Goal: Task Accomplishment & Management: Manage account settings

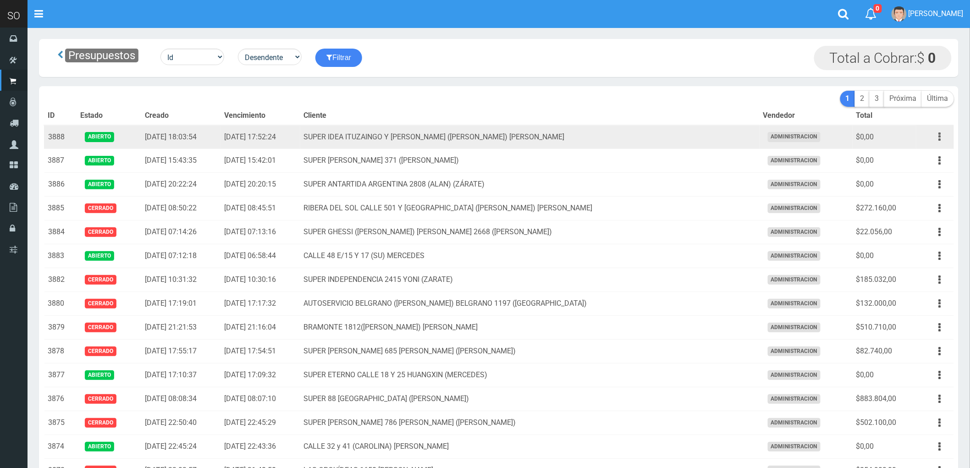
click at [939, 136] on icon "button" at bounding box center [940, 137] width 2 height 16
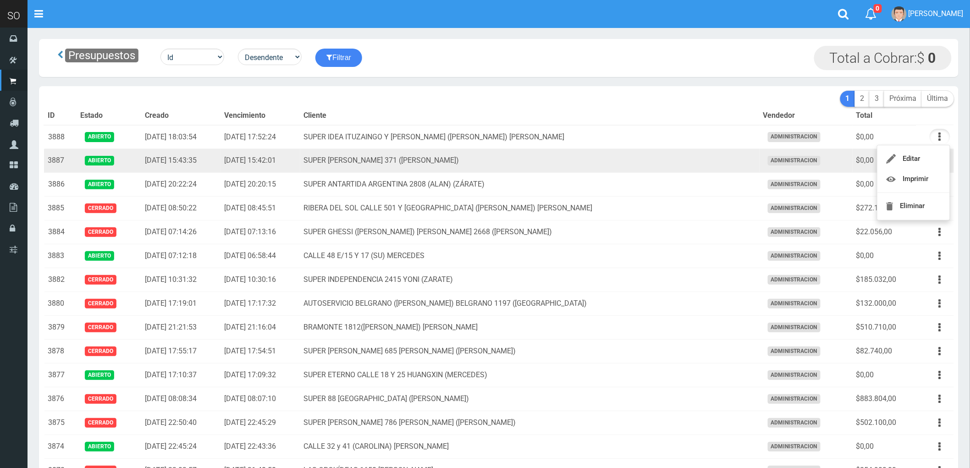
click at [673, 158] on td "SUPER [PERSON_NAME] 371 ([PERSON_NAME])" at bounding box center [529, 161] width 459 height 24
click at [938, 162] on button "button" at bounding box center [939, 161] width 21 height 16
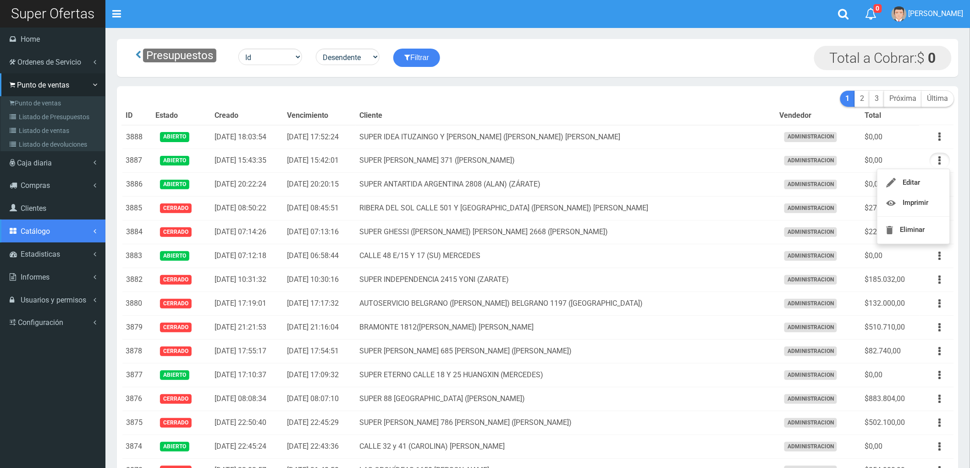
click at [46, 230] on span "Catálogo" at bounding box center [35, 231] width 29 height 9
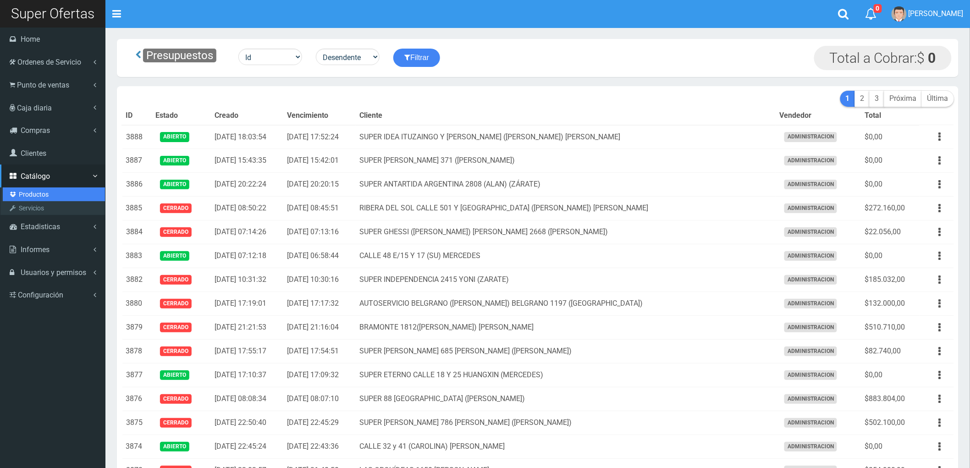
click at [30, 193] on link "Productos" at bounding box center [54, 194] width 102 height 14
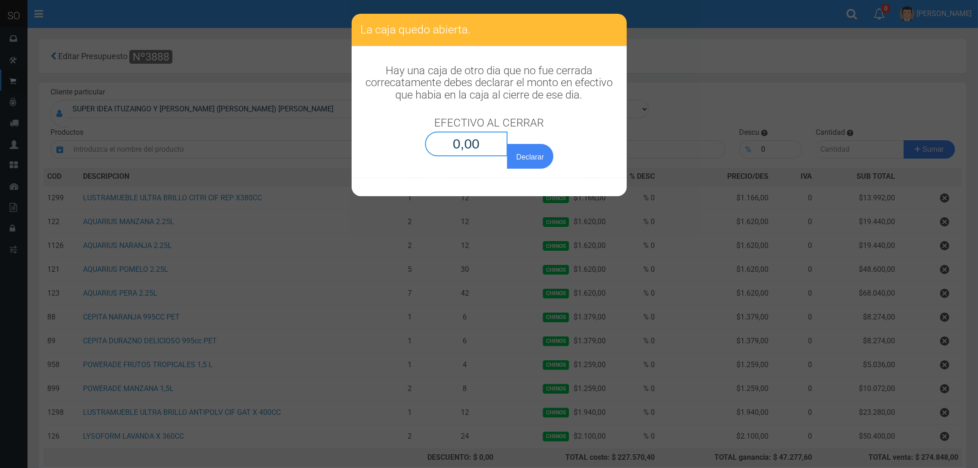
click at [484, 150] on input "0,00" at bounding box center [466, 144] width 83 height 25
type input "0,01"
click at [507, 144] on button "Declarar" at bounding box center [530, 156] width 46 height 25
click at [530, 156] on button "Declarar" at bounding box center [530, 156] width 46 height 25
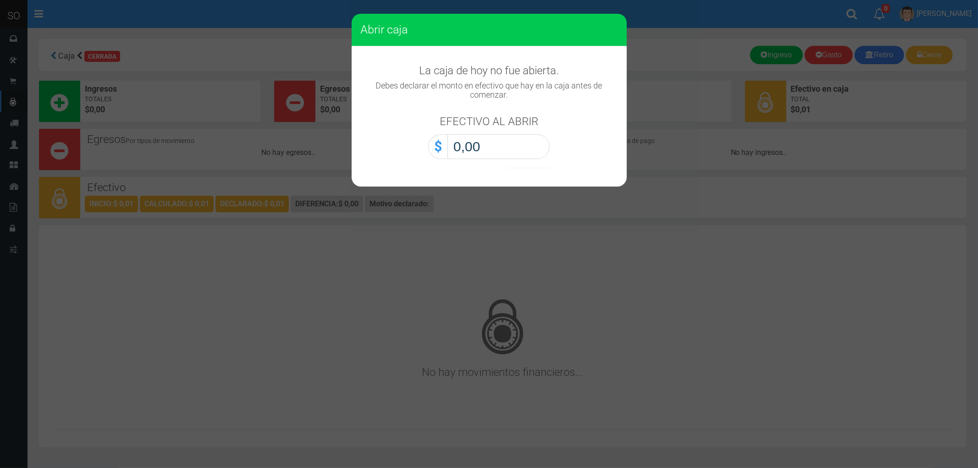
click at [519, 153] on input "0,00" at bounding box center [498, 146] width 102 height 25
type input "0,01"
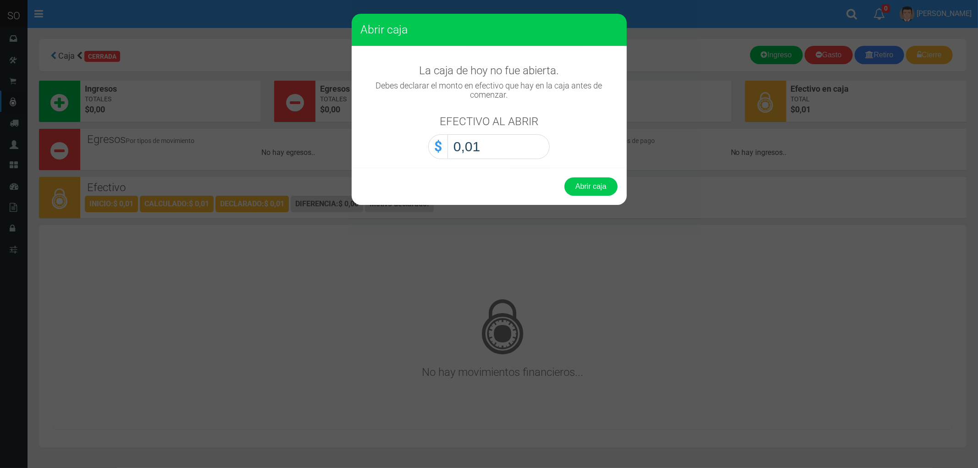
click at [564, 177] on button "Abrir caja" at bounding box center [590, 186] width 53 height 18
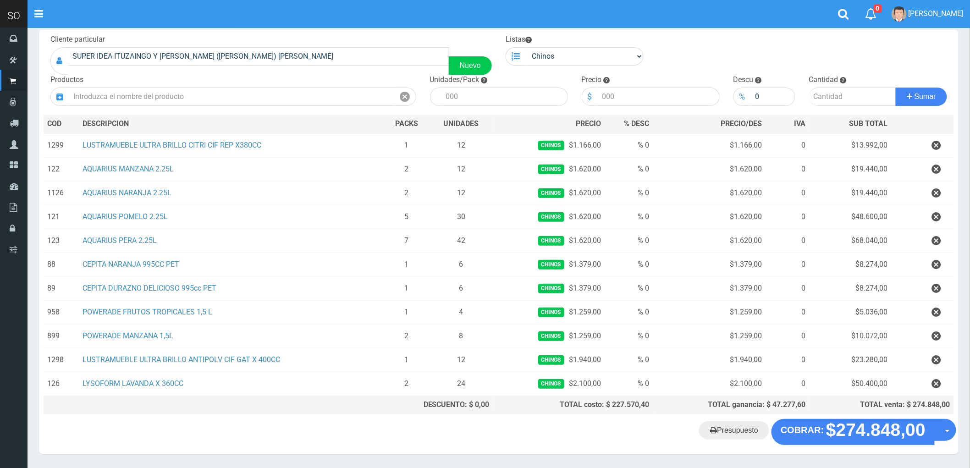
scroll to position [35, 0]
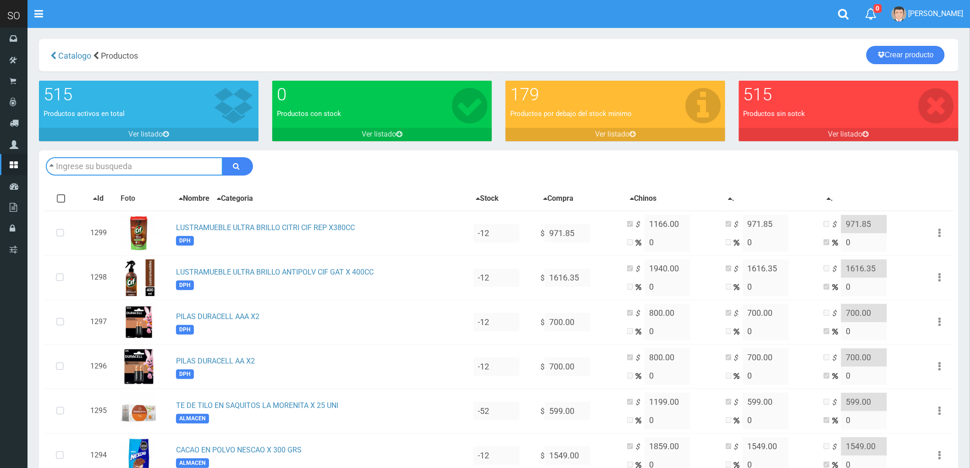
click at [155, 167] on input "text" at bounding box center [134, 166] width 177 height 18
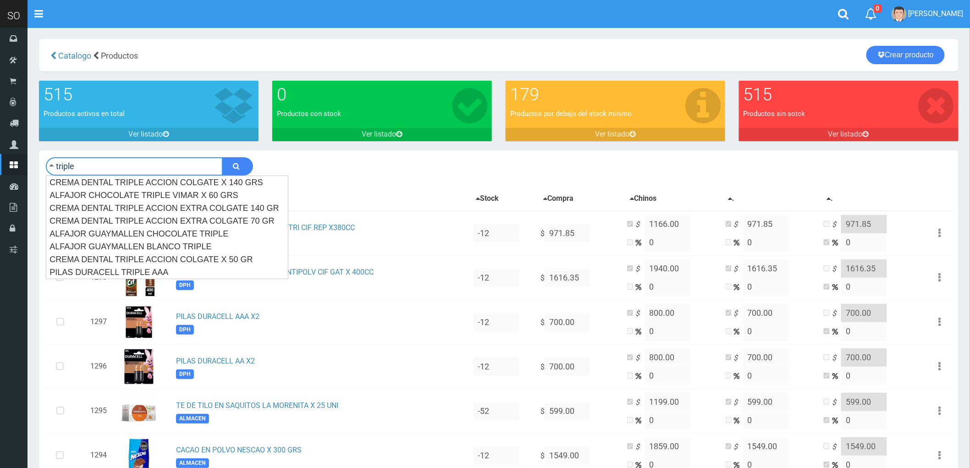
type input "triple"
click at [222, 157] on button "submit" at bounding box center [237, 166] width 31 height 18
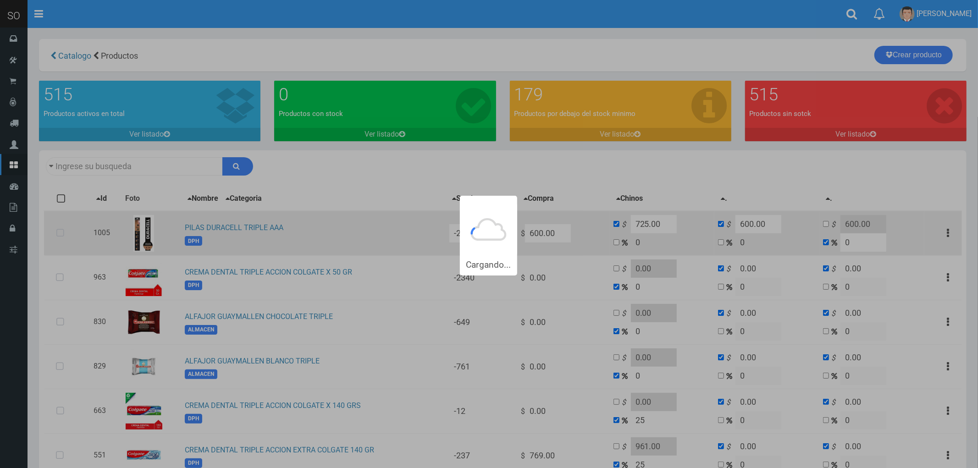
type input "triple"
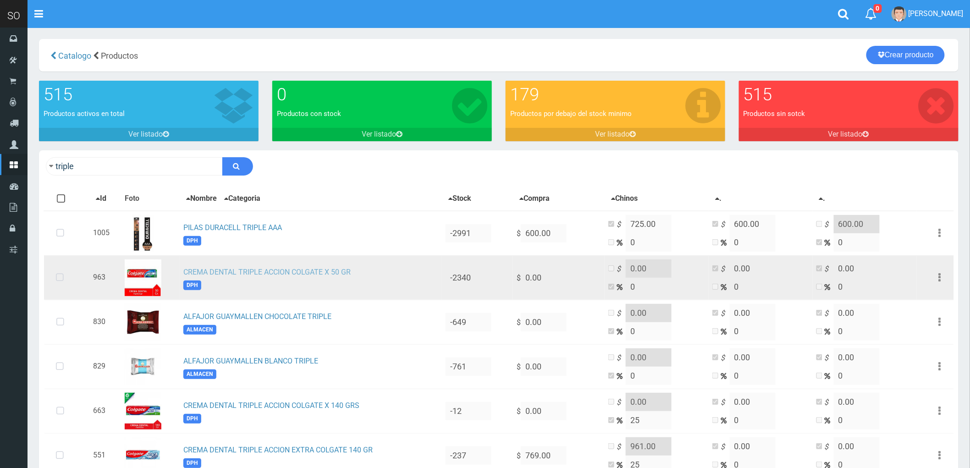
click at [269, 268] on link "CREMA DENTAL TRIPLE ACCION COLGATE X 50 GR" at bounding box center [266, 272] width 167 height 9
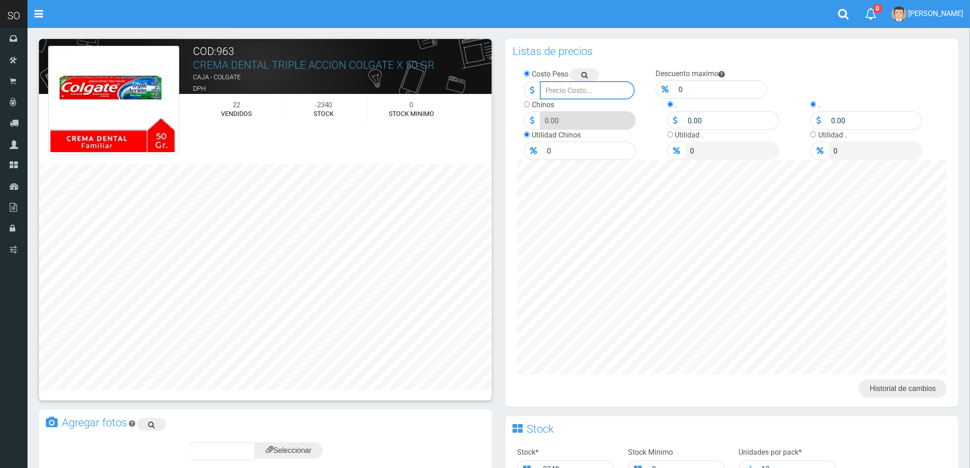
drag, startPoint x: 566, startPoint y: 90, endPoint x: 533, endPoint y: 94, distance: 33.7
click at [533, 94] on div at bounding box center [579, 90] width 111 height 18
type input "850"
drag, startPoint x: 558, startPoint y: 150, endPoint x: 537, endPoint y: 153, distance: 21.7
click at [537, 153] on div "0" at bounding box center [580, 151] width 113 height 18
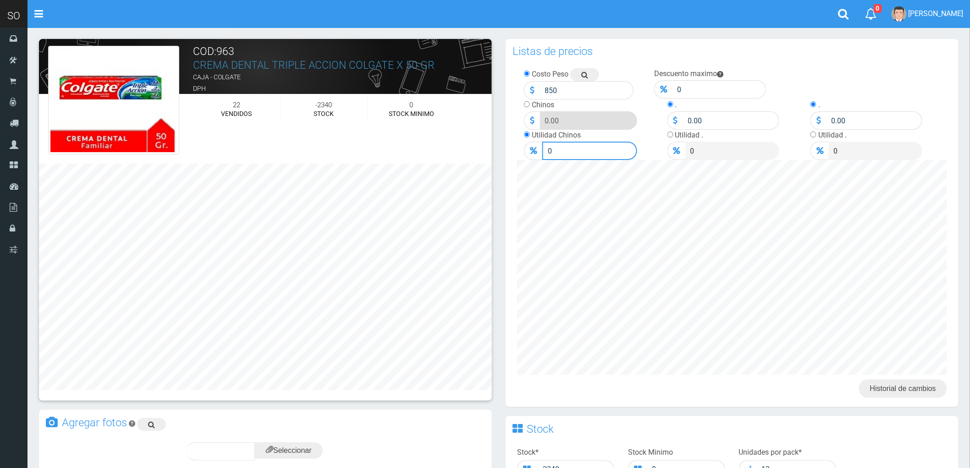
type input "2"
type input "867"
type input "20"
type input "1020"
type input "20"
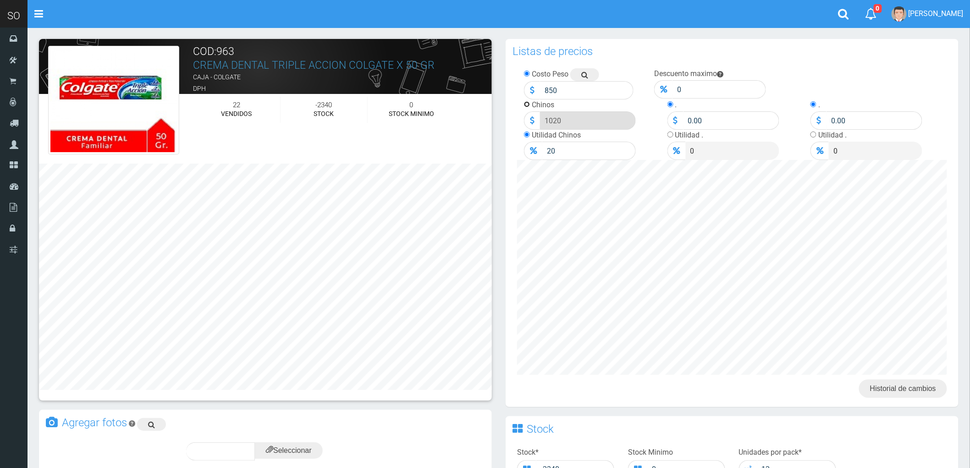
click at [526, 103] on input "radio" at bounding box center [527, 104] width 6 height 6
radio input "true"
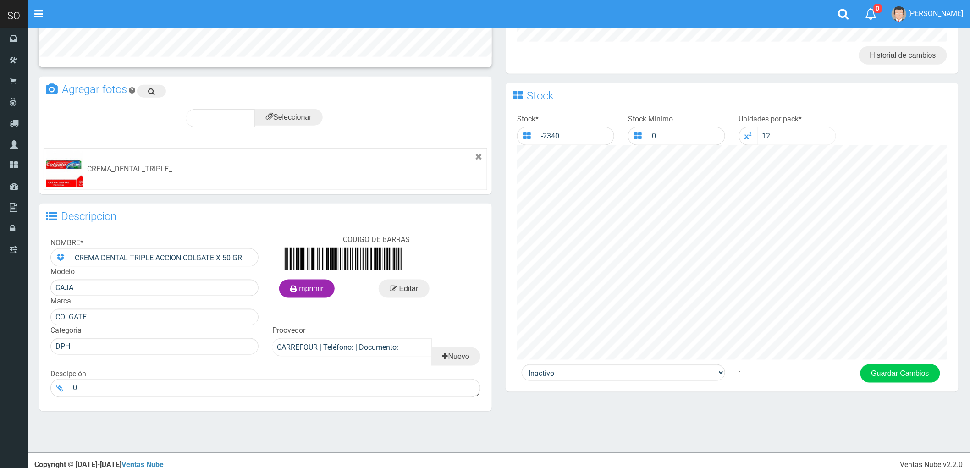
scroll to position [341, 0]
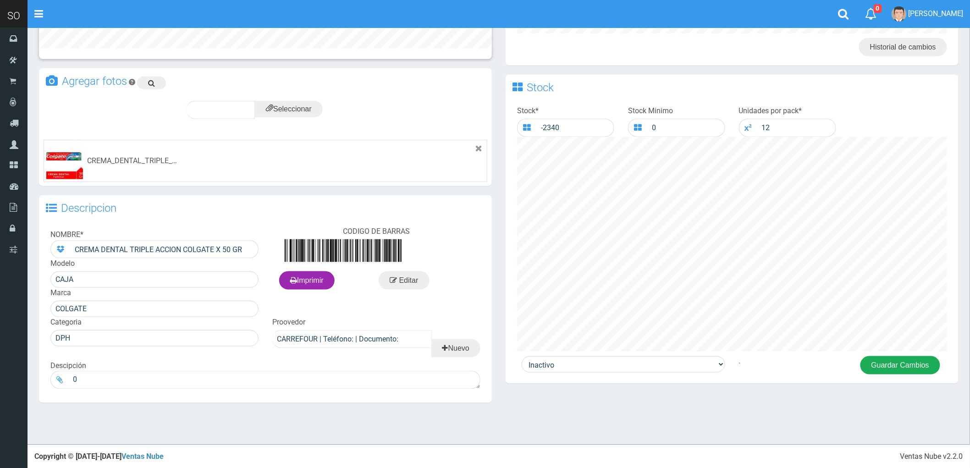
click at [900, 365] on button "Guardar Cambios" at bounding box center [900, 365] width 80 height 18
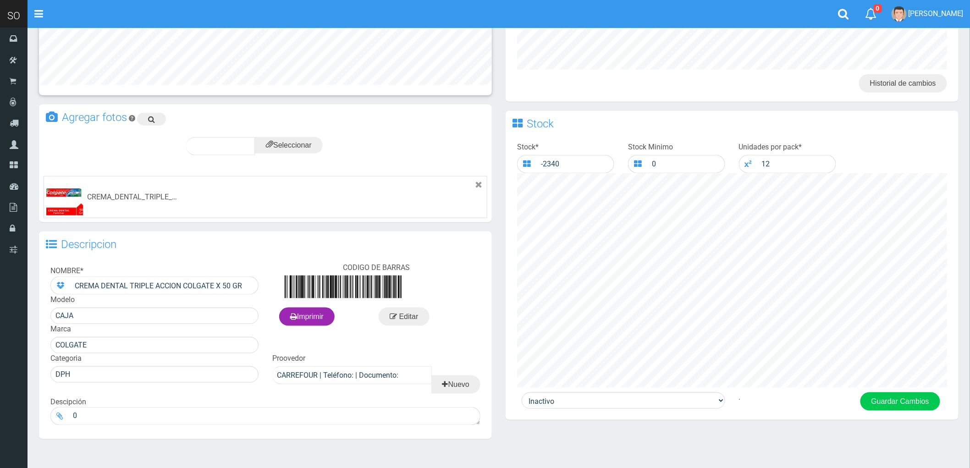
scroll to position [341, 0]
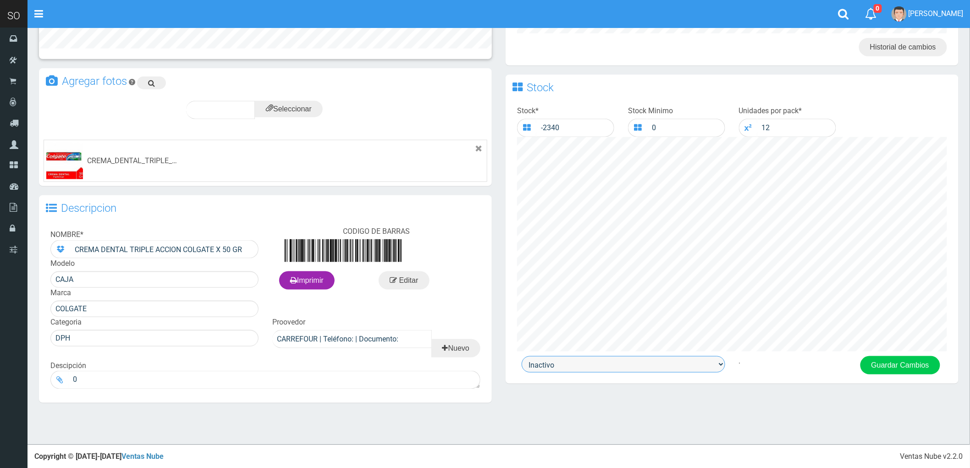
click at [720, 367] on select "Activo Inactivo" at bounding box center [623, 364] width 203 height 16
select select "1"
click at [522, 357] on select "Activo Inactivo" at bounding box center [623, 364] width 203 height 16
click at [901, 368] on button "Guardar Cambios" at bounding box center [900, 365] width 80 height 18
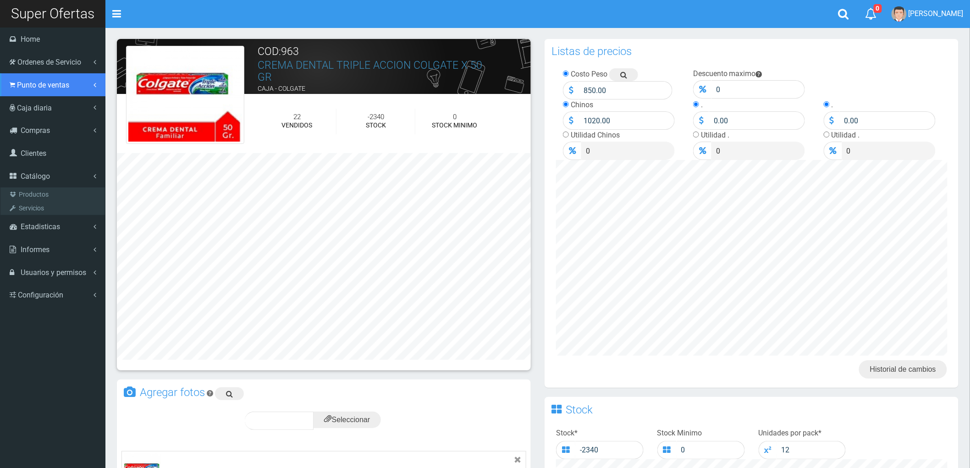
click at [34, 87] on span "Punto de ventas" at bounding box center [43, 85] width 52 height 9
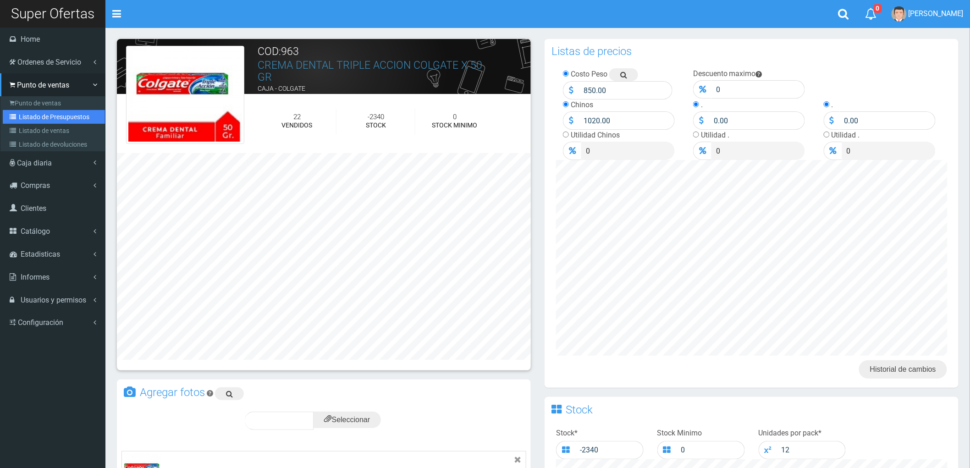
click at [46, 112] on link "Listado de Presupuestos" at bounding box center [54, 117] width 102 height 14
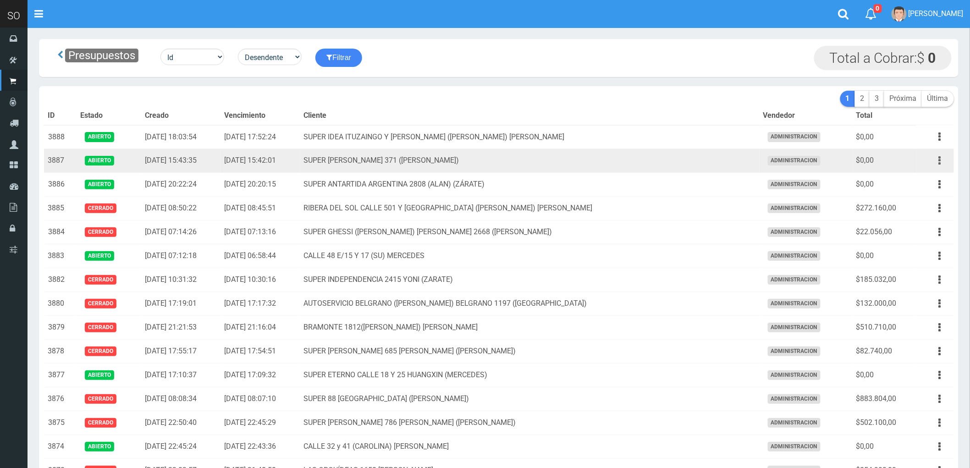
click at [937, 162] on button "button" at bounding box center [939, 161] width 21 height 16
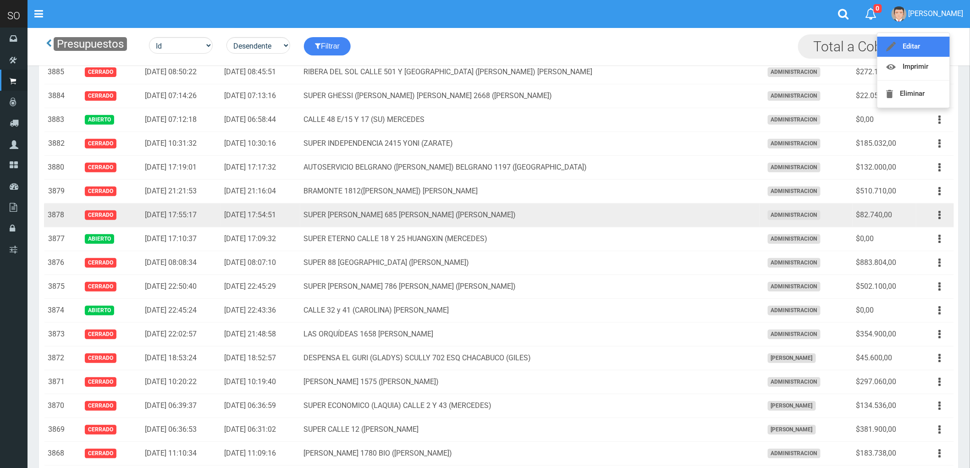
scroll to position [102, 0]
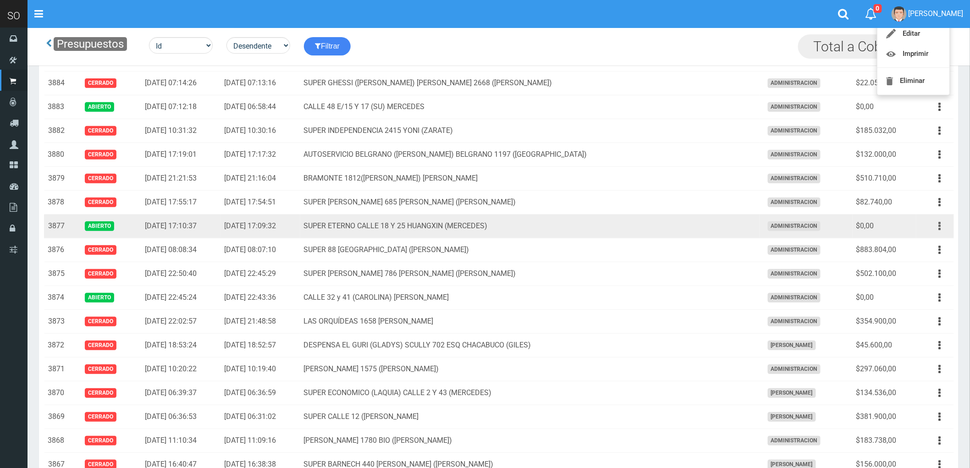
click at [938, 226] on button "button" at bounding box center [939, 226] width 21 height 16
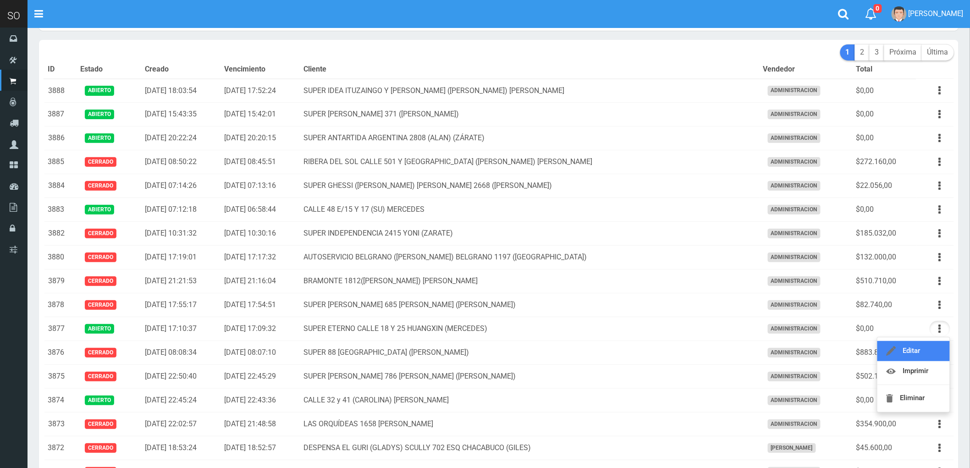
scroll to position [0, 0]
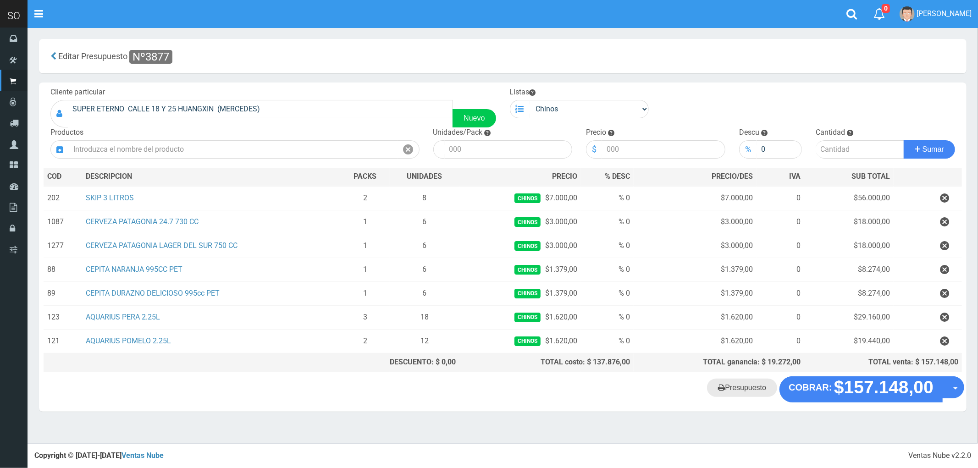
click at [748, 396] on link "Presupuesto" at bounding box center [742, 388] width 70 height 18
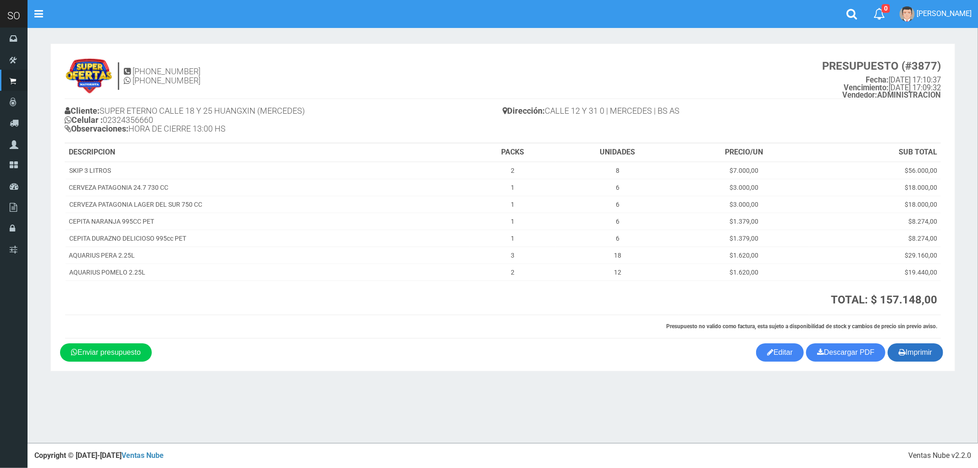
click at [914, 352] on button "Imprimir" at bounding box center [914, 352] width 55 height 18
